Goal: Information Seeking & Learning: Compare options

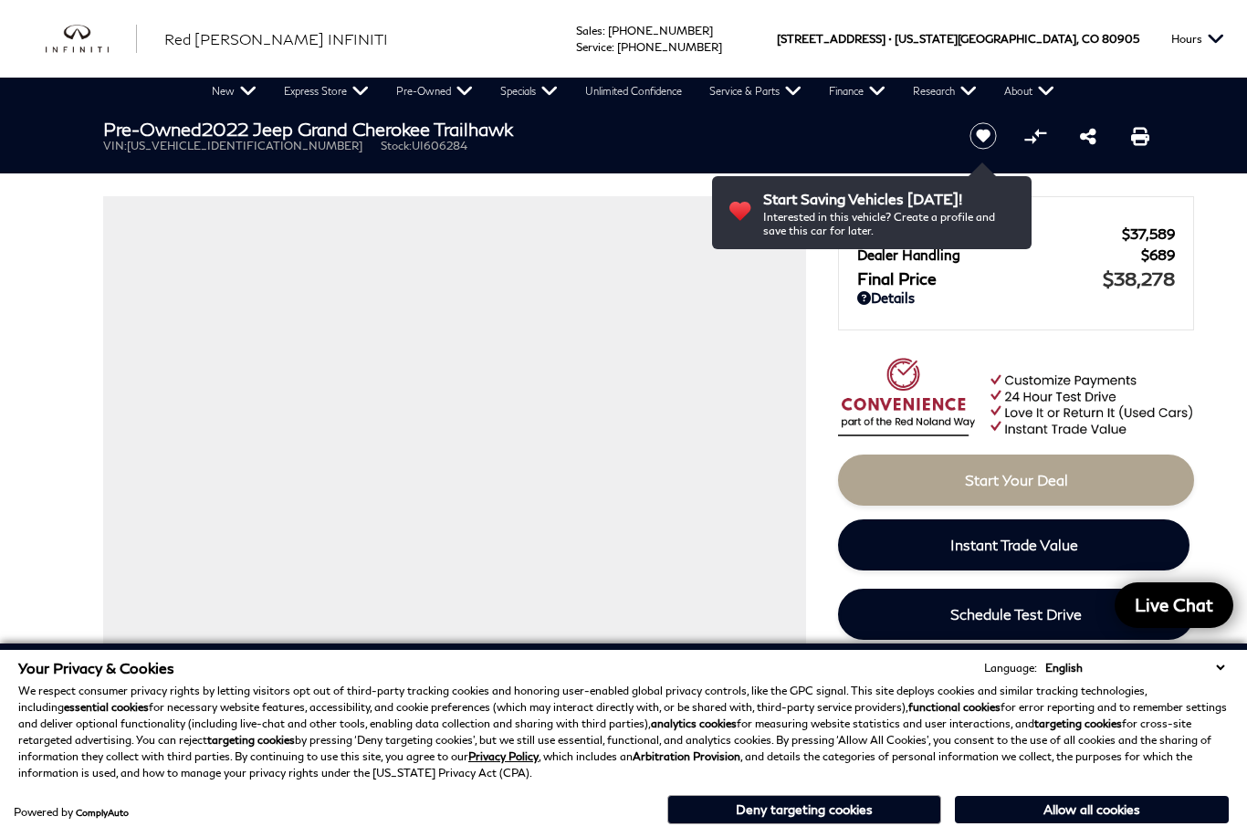
click at [0, 0] on link "View All Pre-Owned Inventory" at bounding box center [0, 0] width 0 height 0
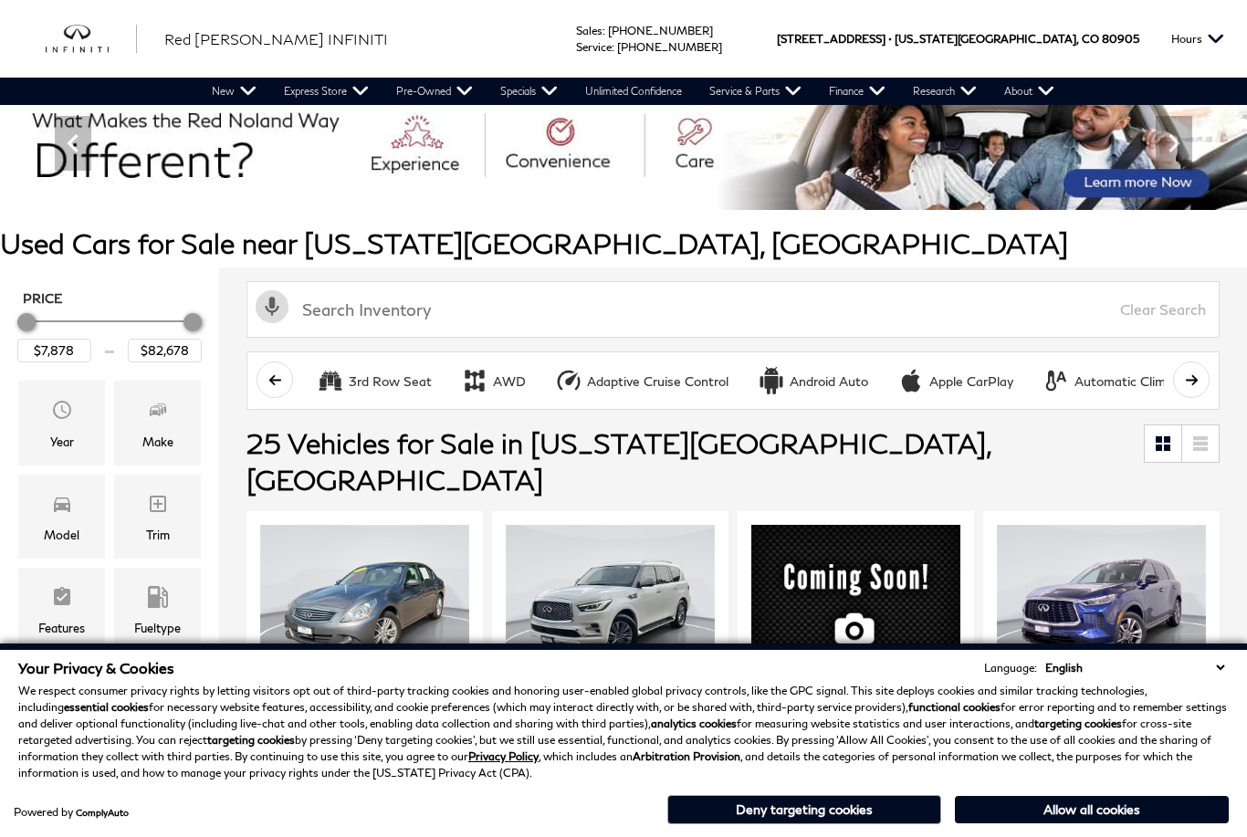
scroll to position [49, 0]
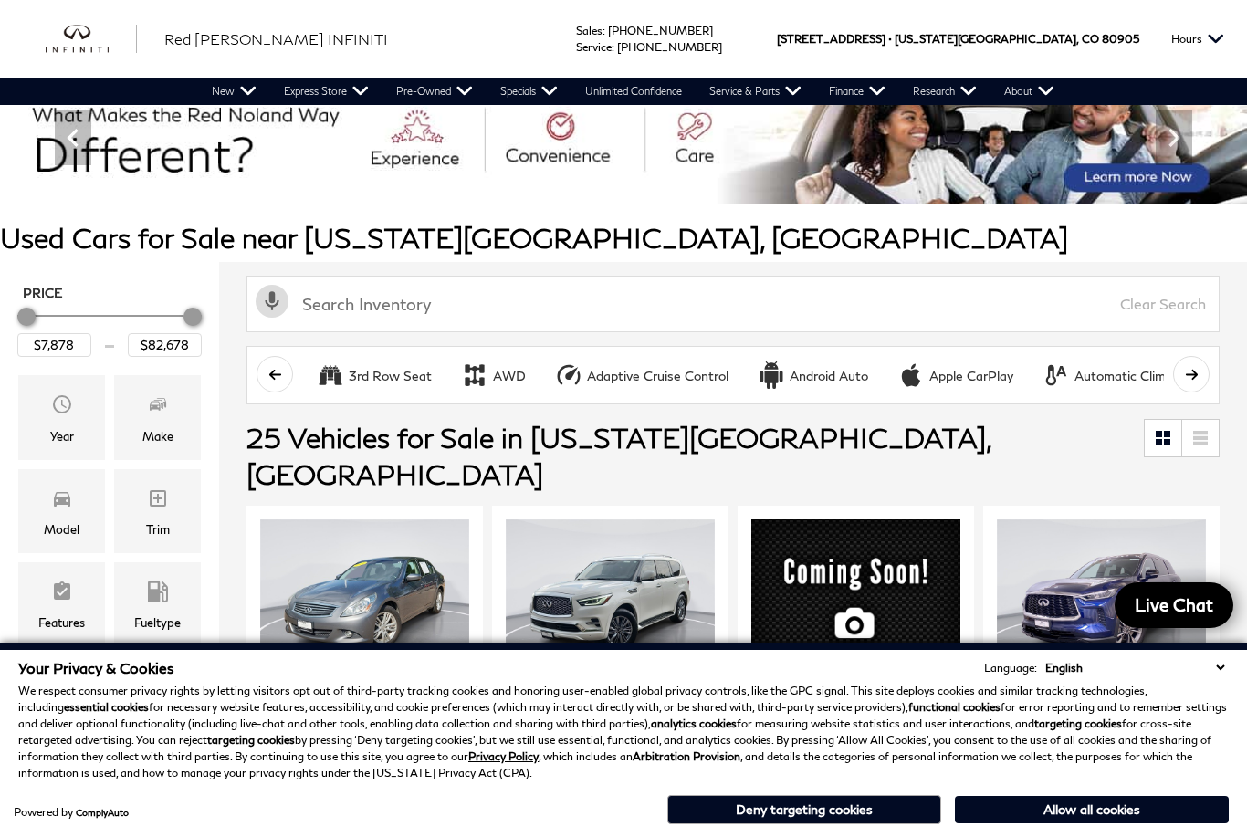
click at [162, 421] on span "Make" at bounding box center [158, 407] width 22 height 37
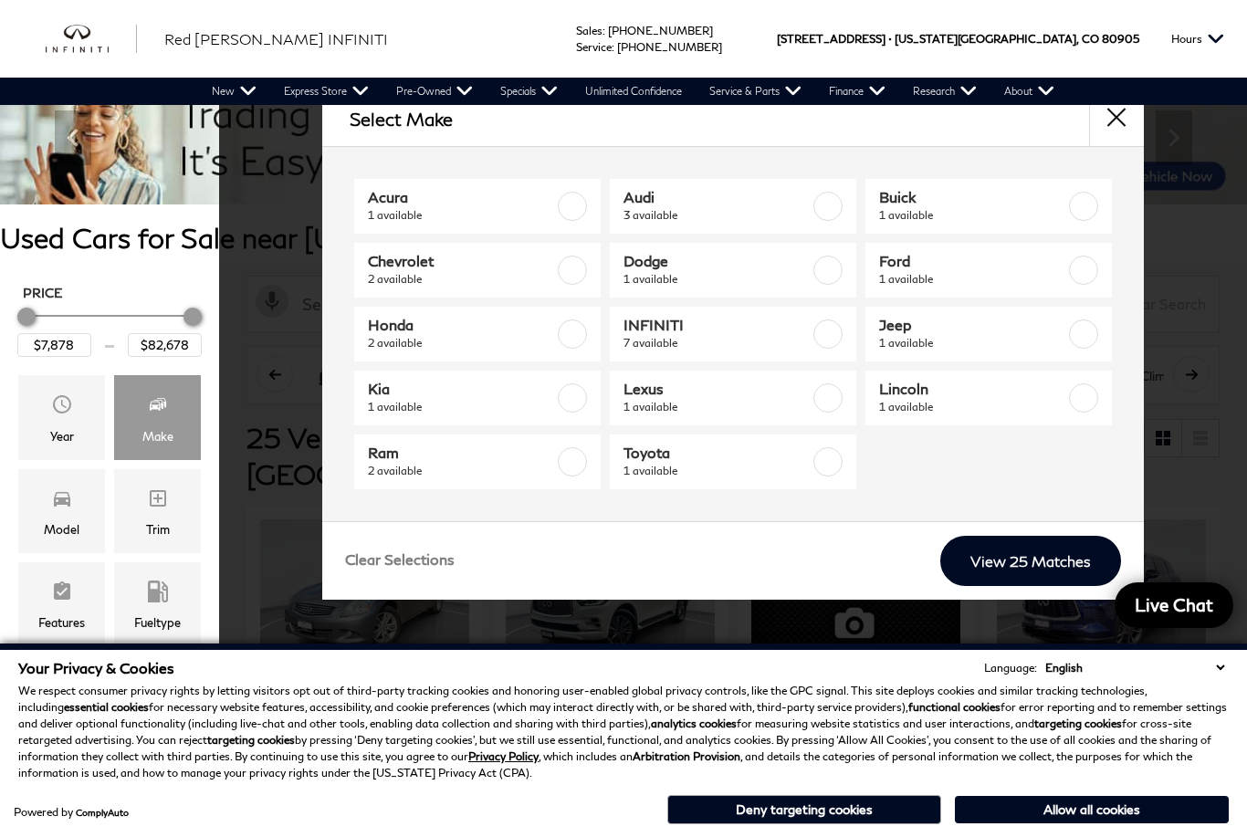
click at [1084, 345] on label at bounding box center [1083, 334] width 29 height 29
type input "$38,278"
checkbox input "true"
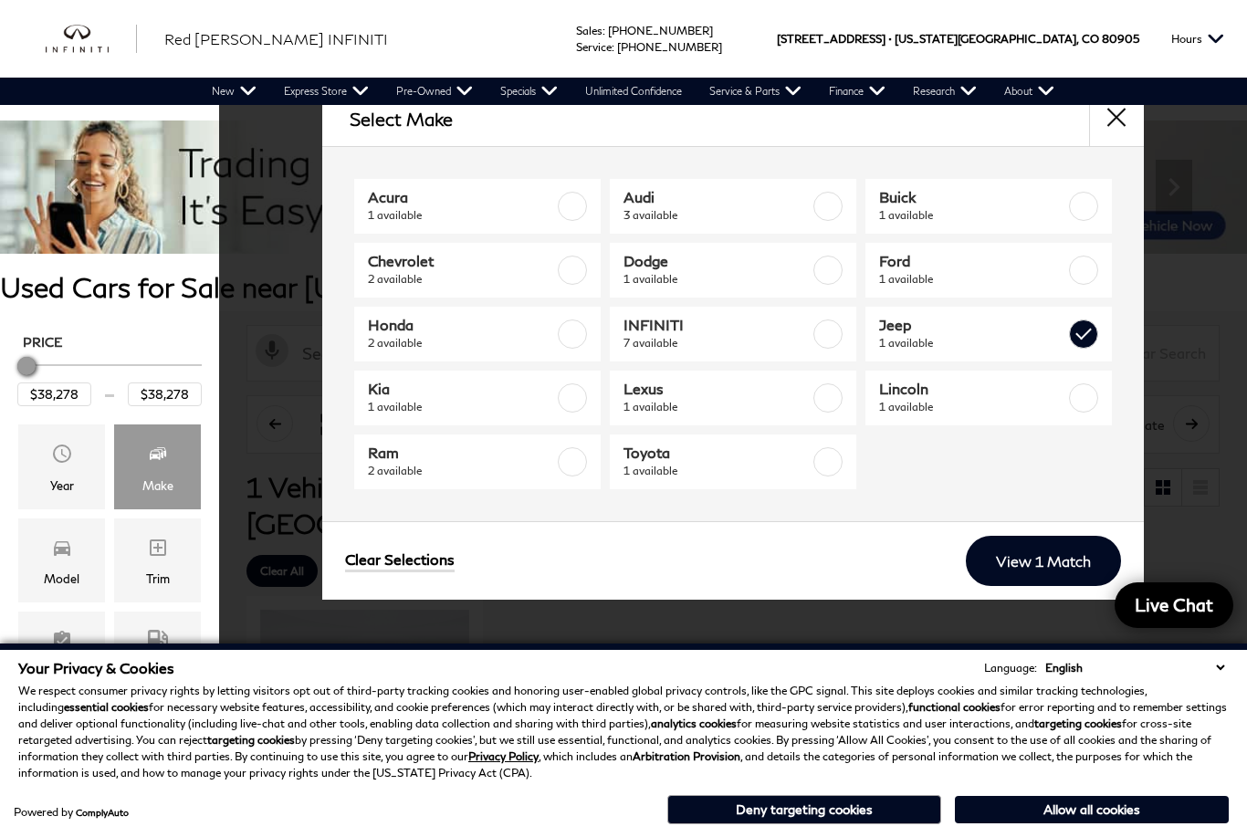
click at [1083, 573] on link "View 1 Match" at bounding box center [1043, 561] width 155 height 50
